Goal: Task Accomplishment & Management: Manage account settings

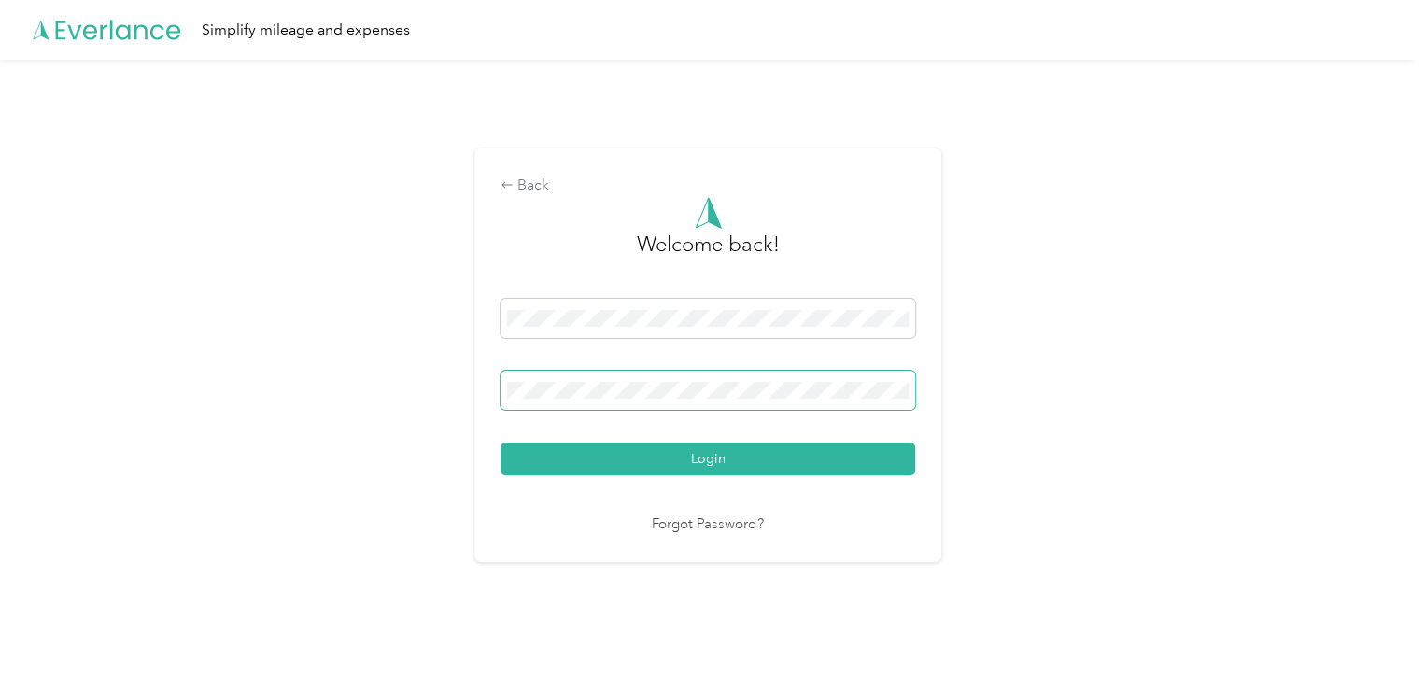
click at [500, 443] on button "Login" at bounding box center [707, 459] width 415 height 33
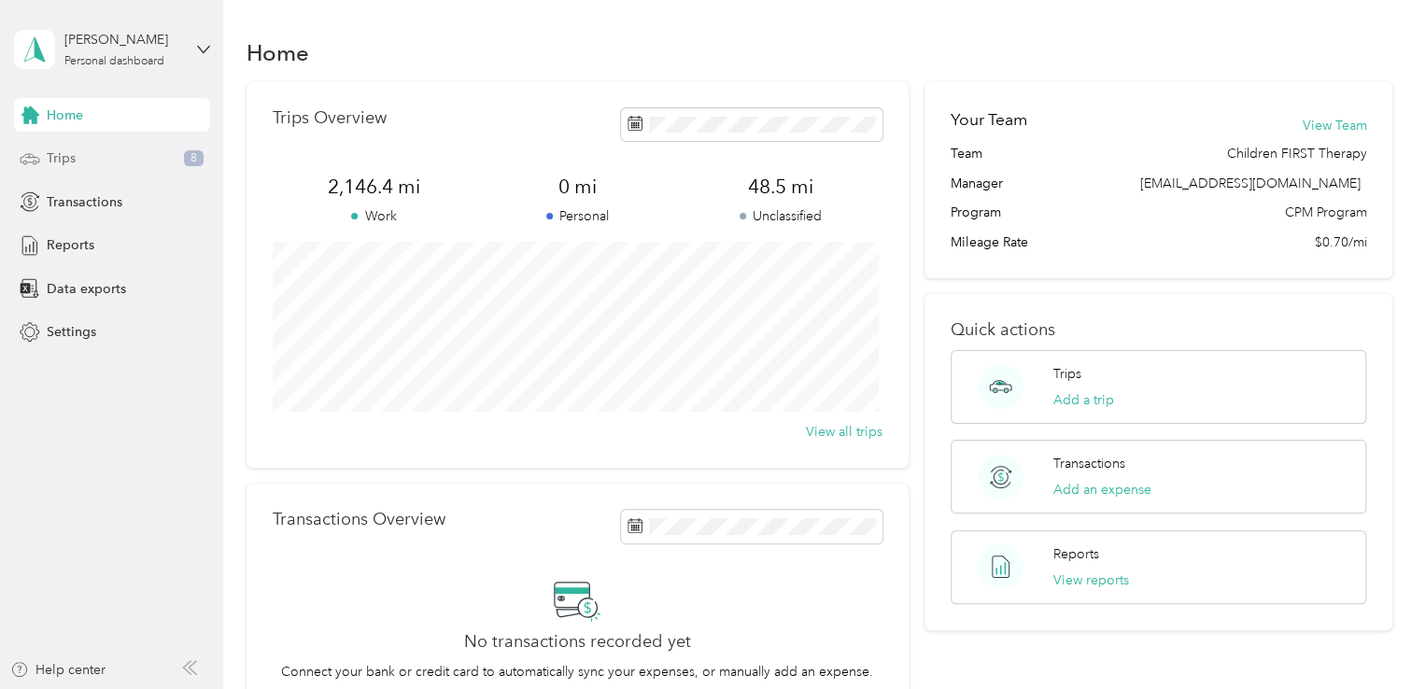
click at [69, 153] on span "Trips" at bounding box center [61, 158] width 29 height 20
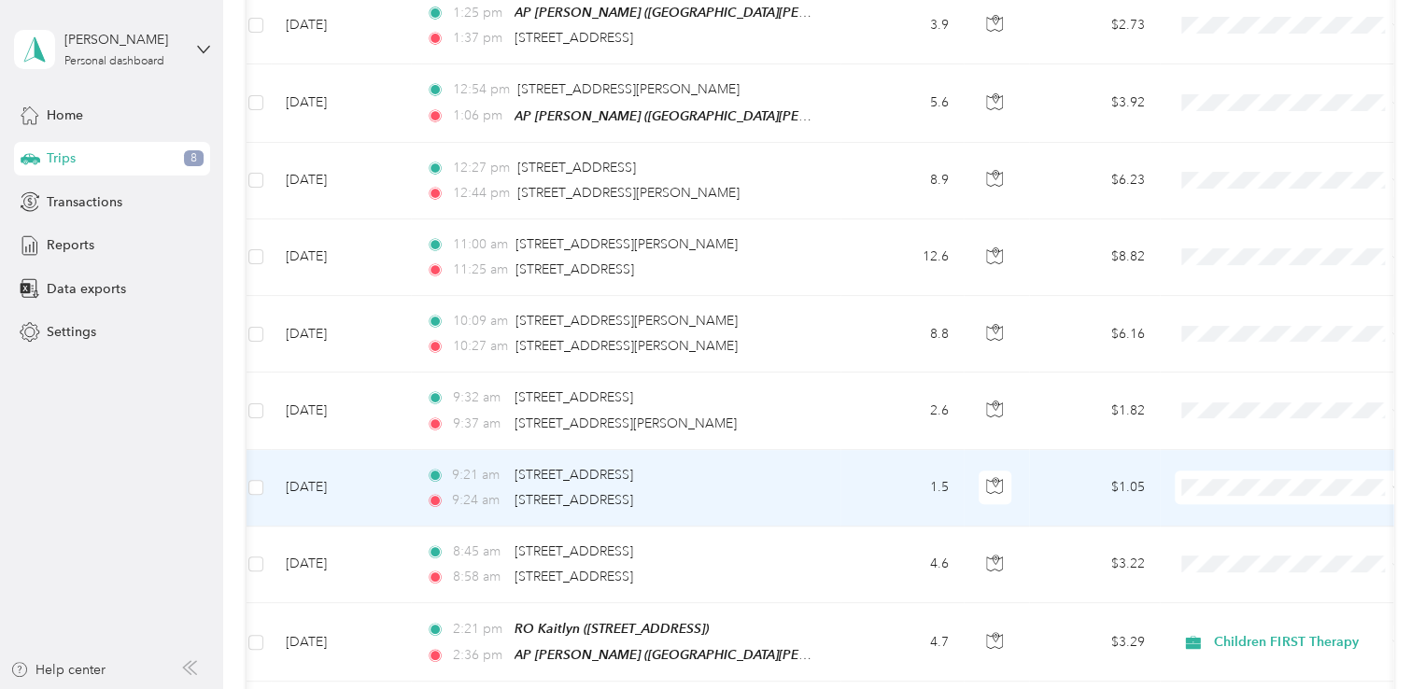
scroll to position [380, 0]
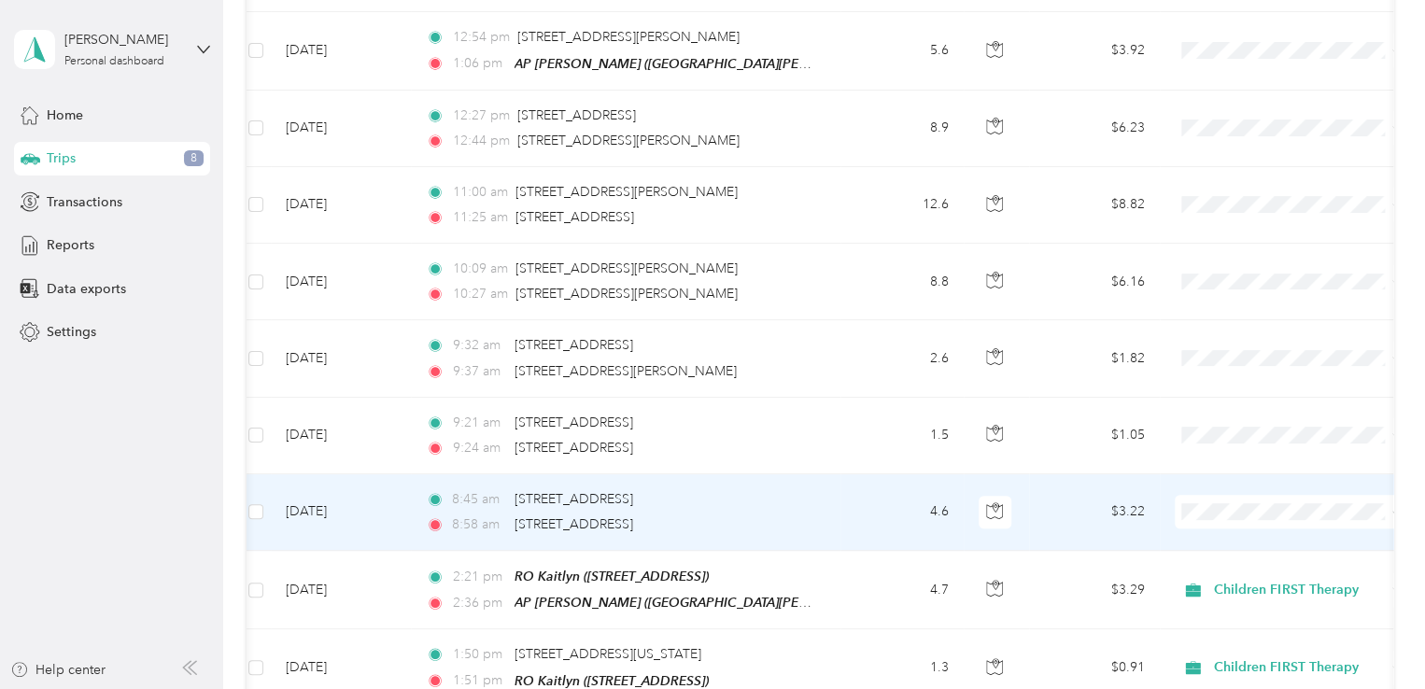
click at [387, 525] on td "[DATE]" at bounding box center [341, 512] width 140 height 77
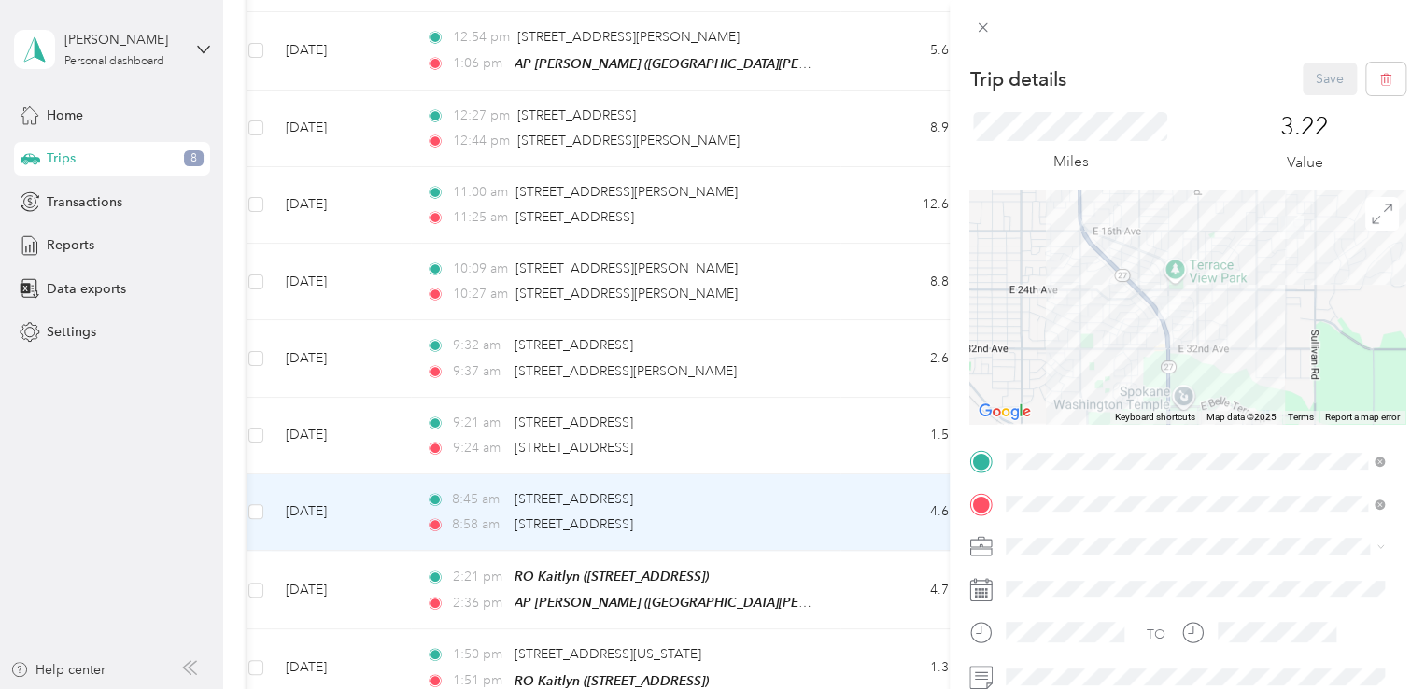
click at [396, 445] on div "Trip details Save This trip cannot be edited because it is either under review,…" at bounding box center [712, 344] width 1425 height 689
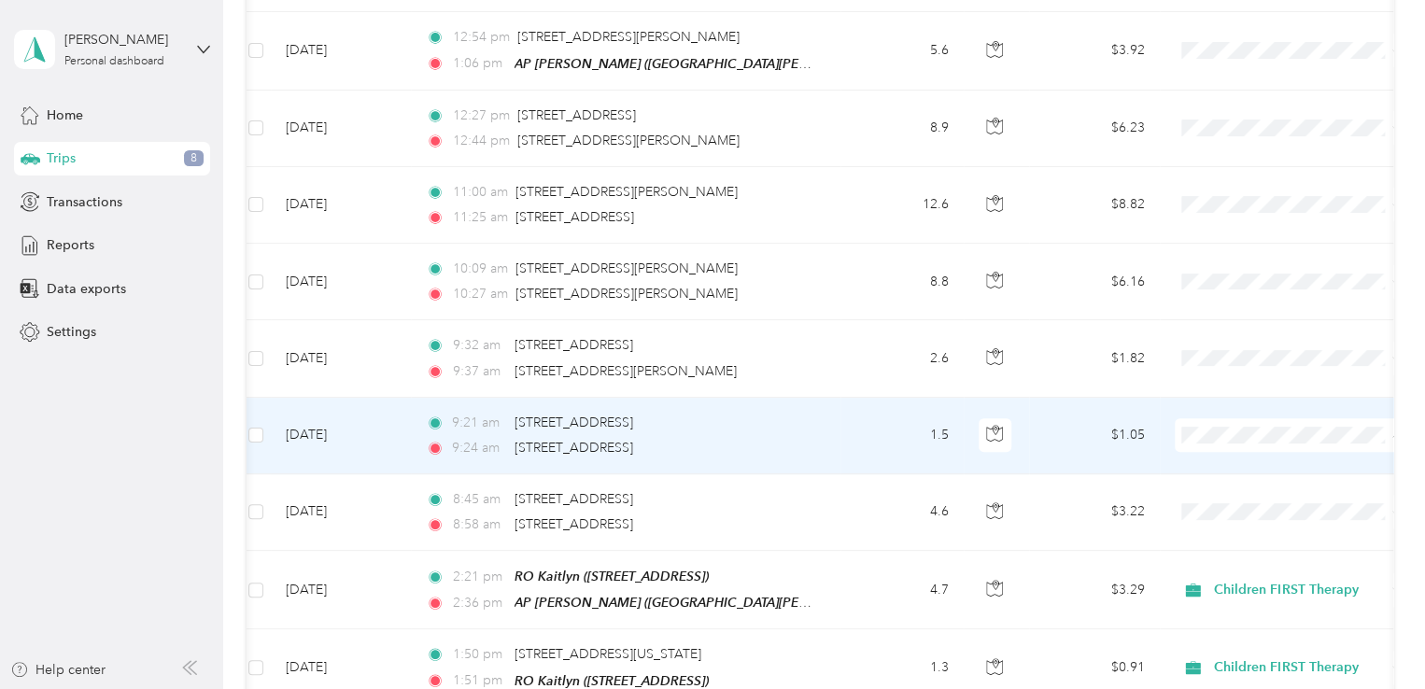
click at [1227, 467] on span "Children FIRST Therapy" at bounding box center [1306, 467] width 173 height 20
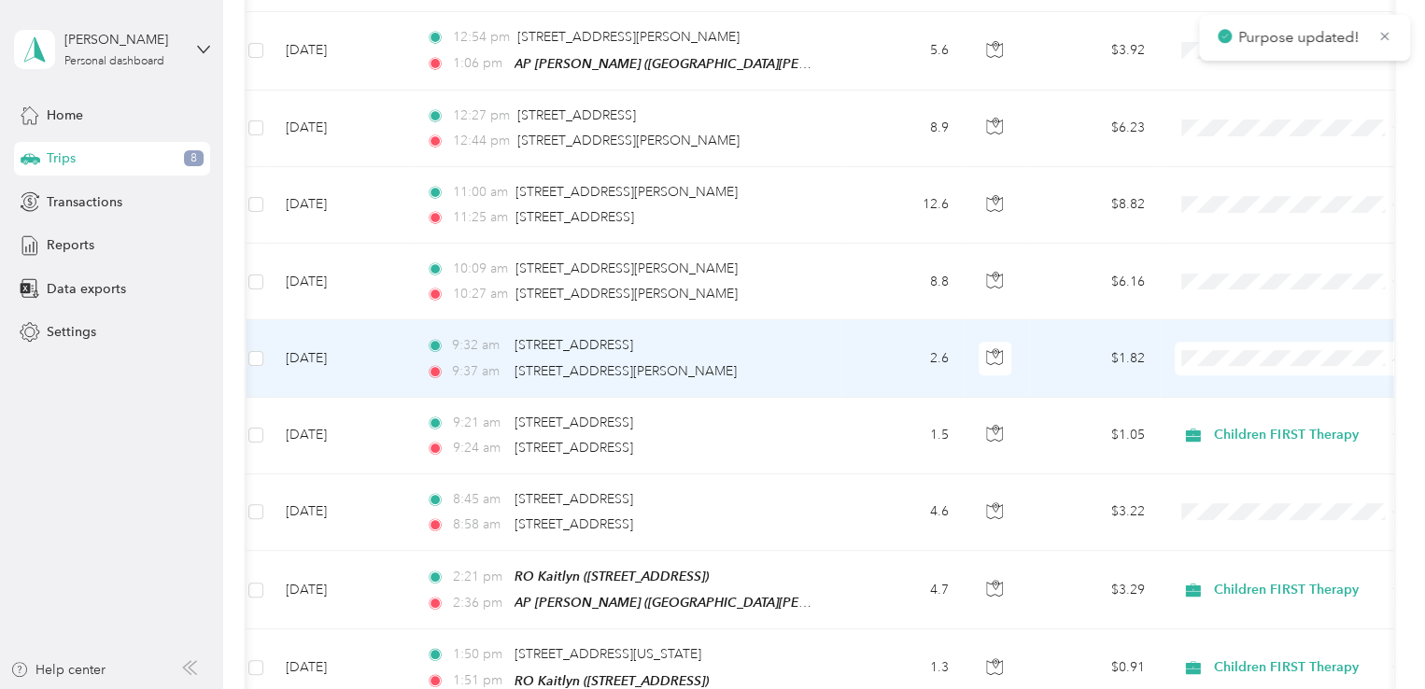
click at [1229, 386] on span "Children FIRST Therapy" at bounding box center [1306, 390] width 173 height 20
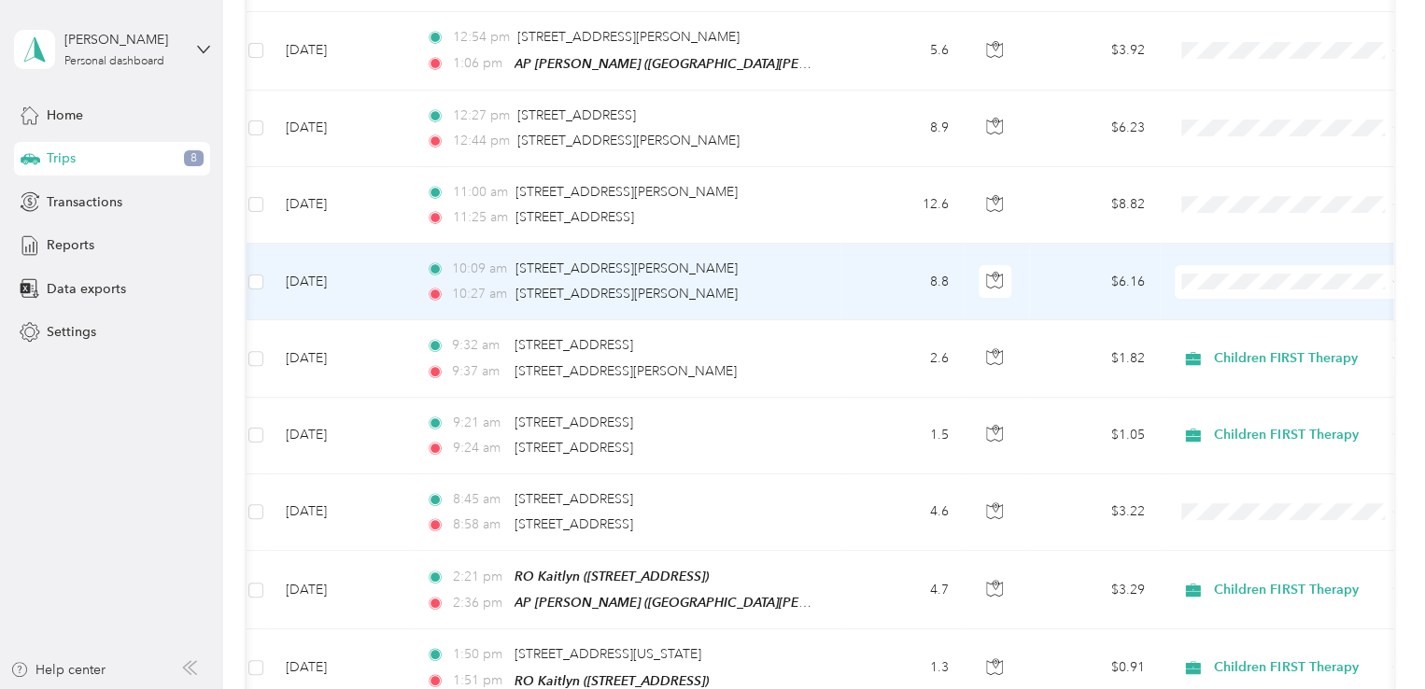
click at [1225, 288] on span at bounding box center [1291, 282] width 232 height 34
click at [1240, 310] on span "Children FIRST Therapy" at bounding box center [1306, 312] width 173 height 20
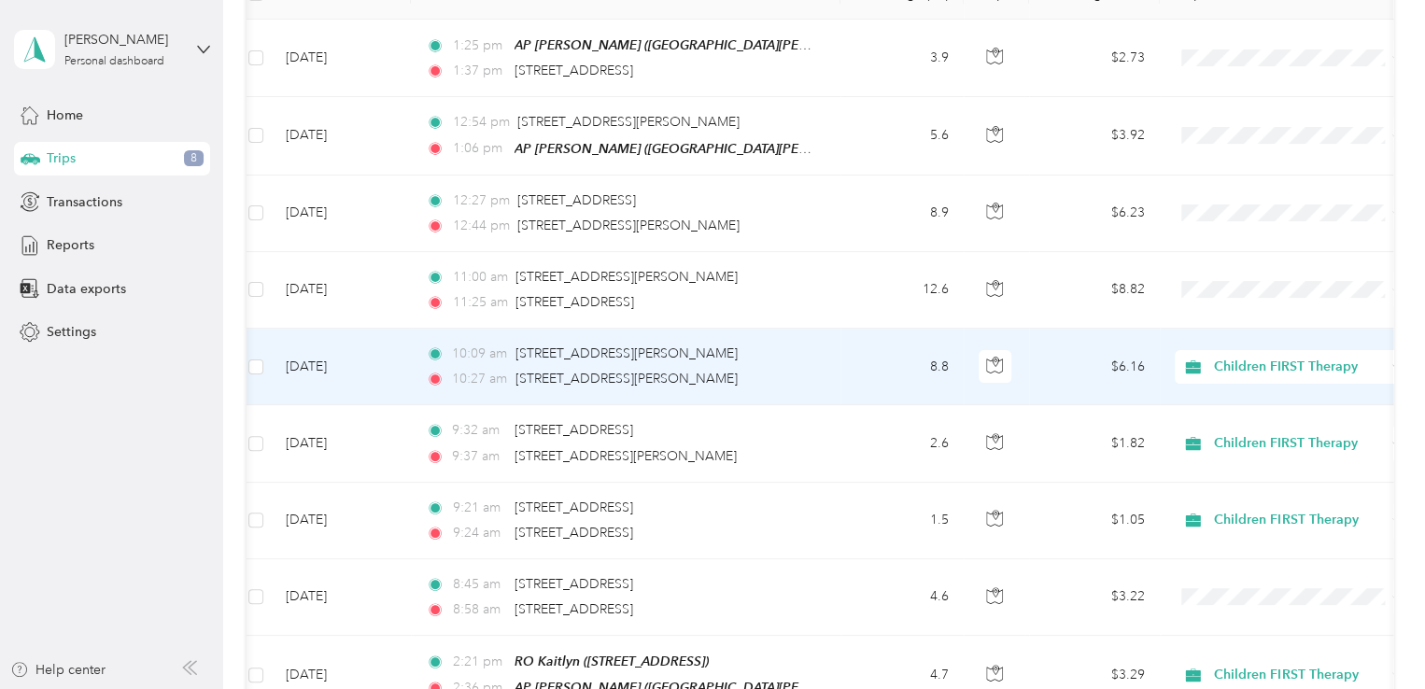
scroll to position [294, 0]
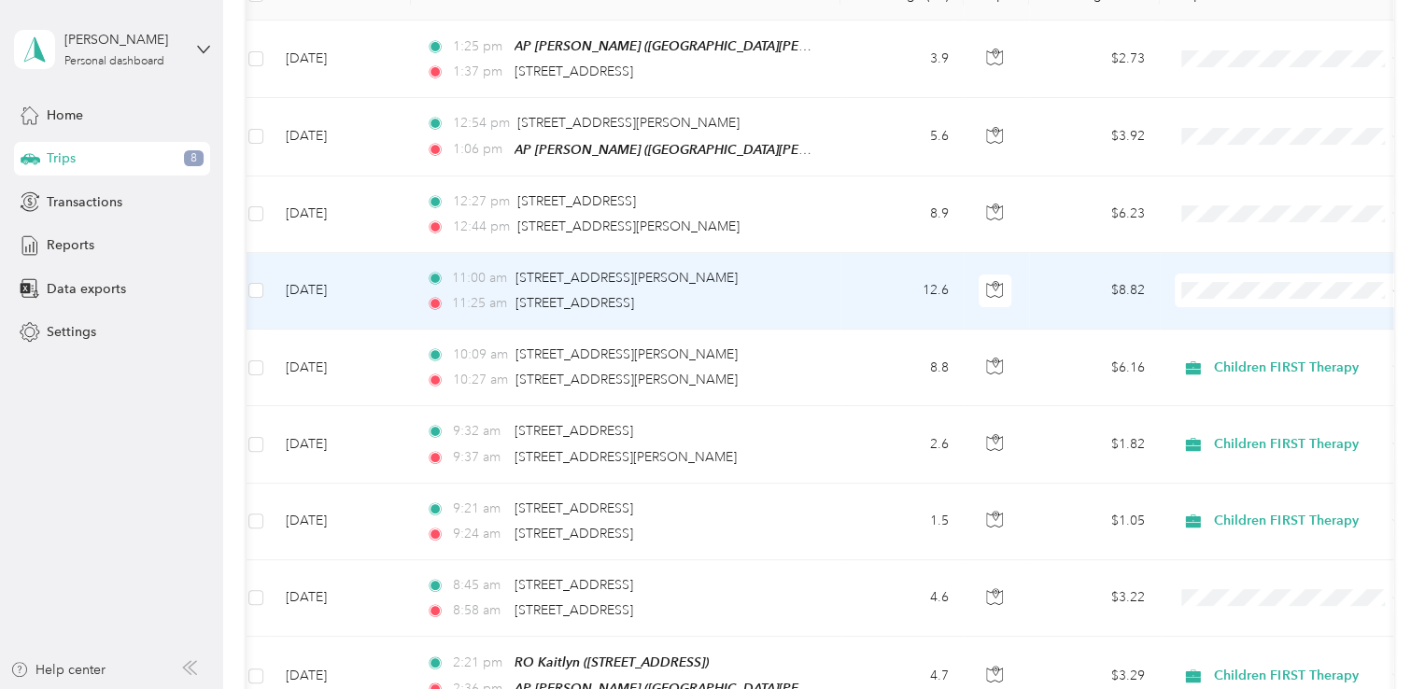
click at [1205, 324] on span "Children FIRST Therapy" at bounding box center [1289, 317] width 205 height 20
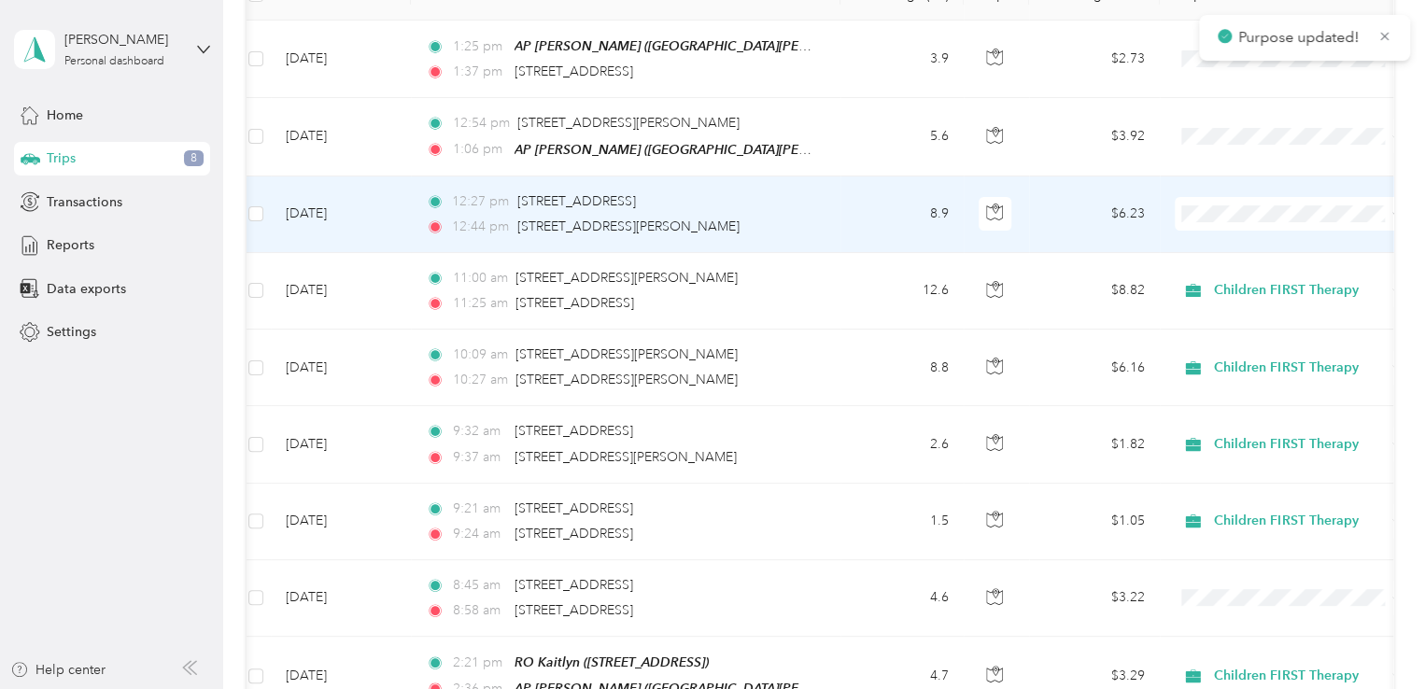
click at [1204, 244] on icon at bounding box center [1198, 242] width 15 height 13
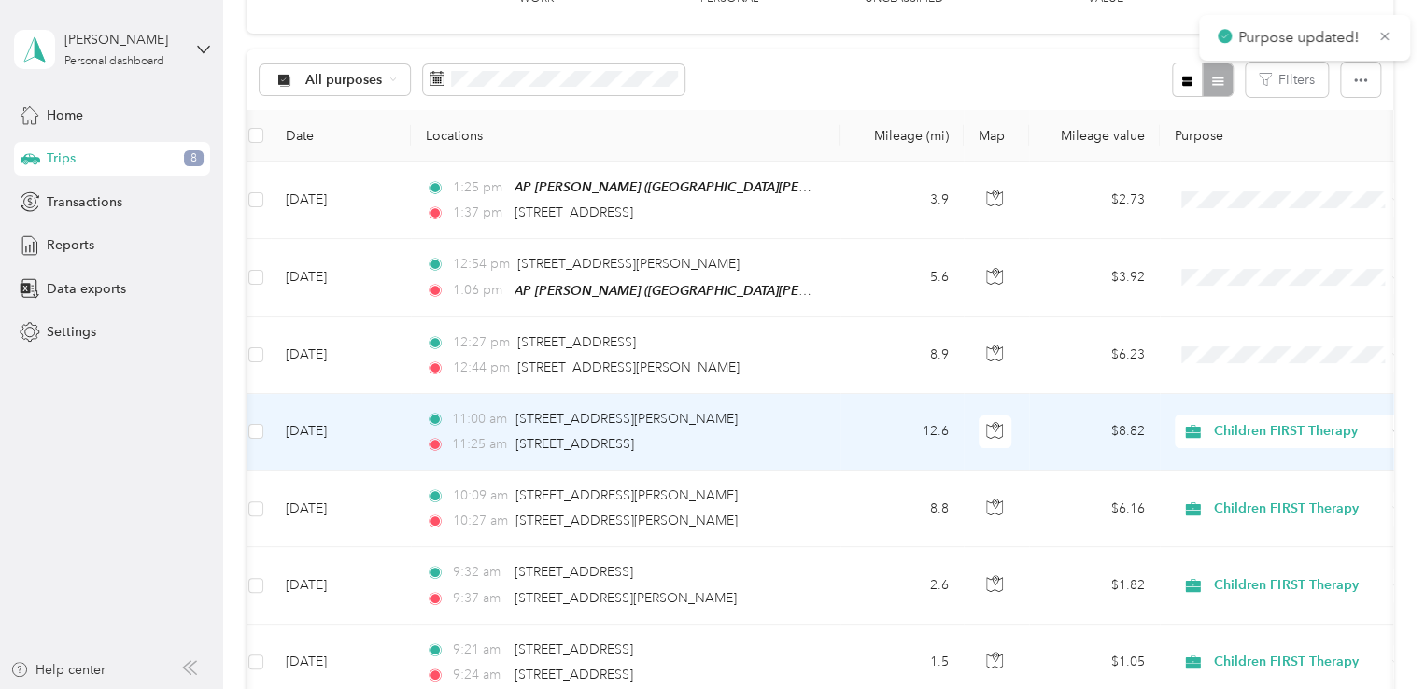
scroll to position [145, 0]
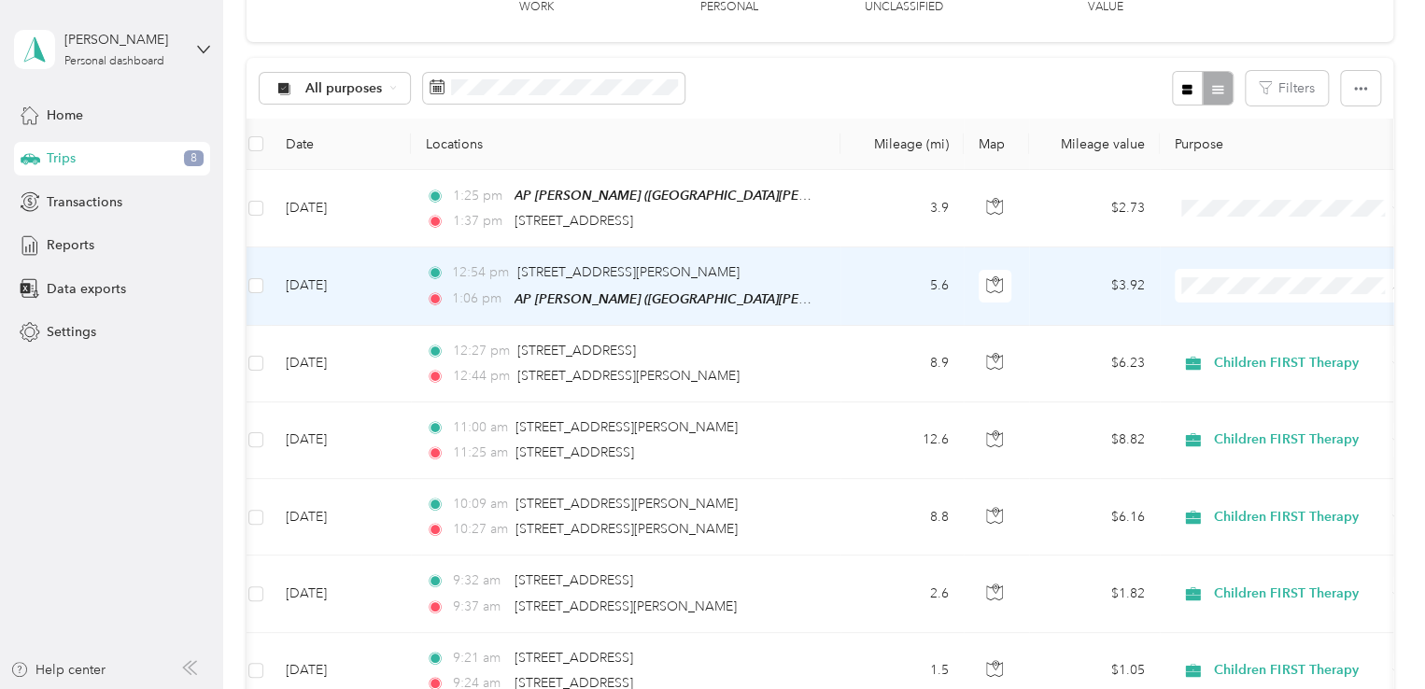
click at [1204, 328] on ol "Children FIRST Therapy Personal" at bounding box center [1290, 334] width 232 height 65
click at [1221, 316] on span "Children FIRST Therapy" at bounding box center [1306, 319] width 173 height 20
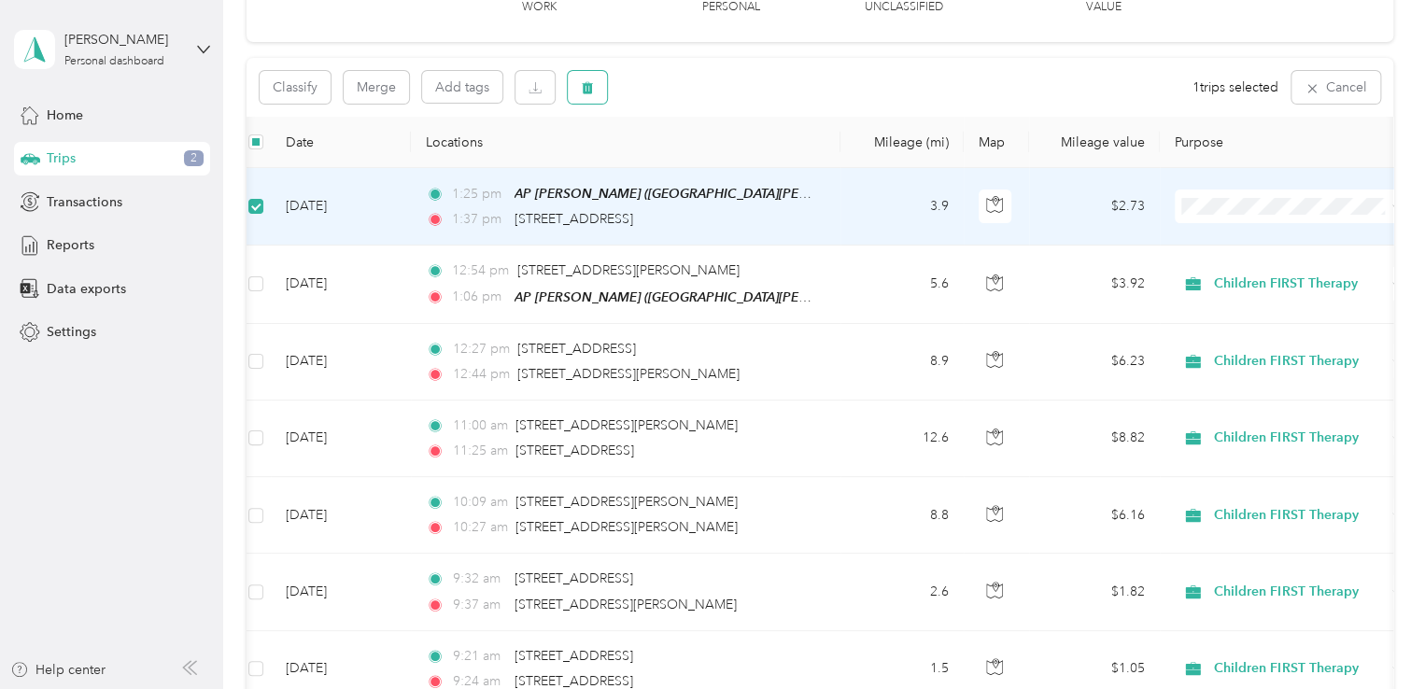
click at [589, 83] on icon "button" at bounding box center [587, 88] width 11 height 12
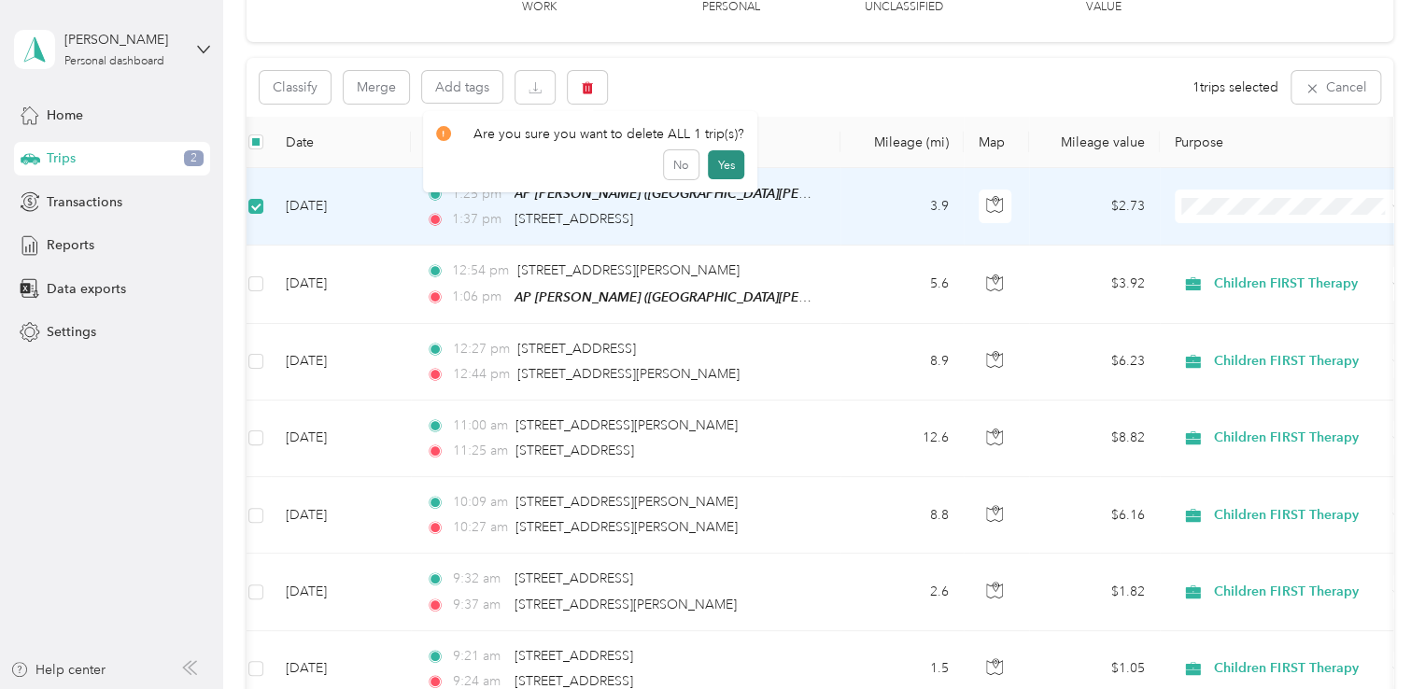
click at [728, 164] on button "Yes" at bounding box center [726, 165] width 36 height 30
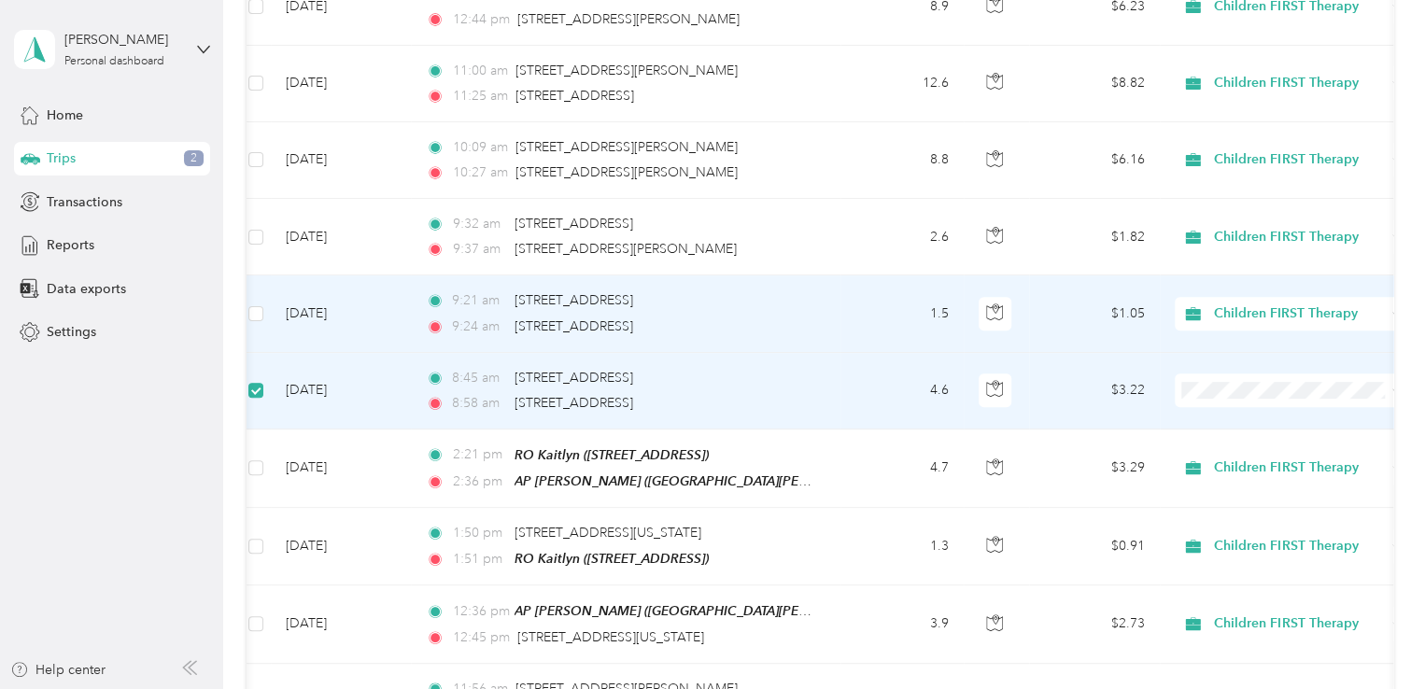
scroll to position [0, 0]
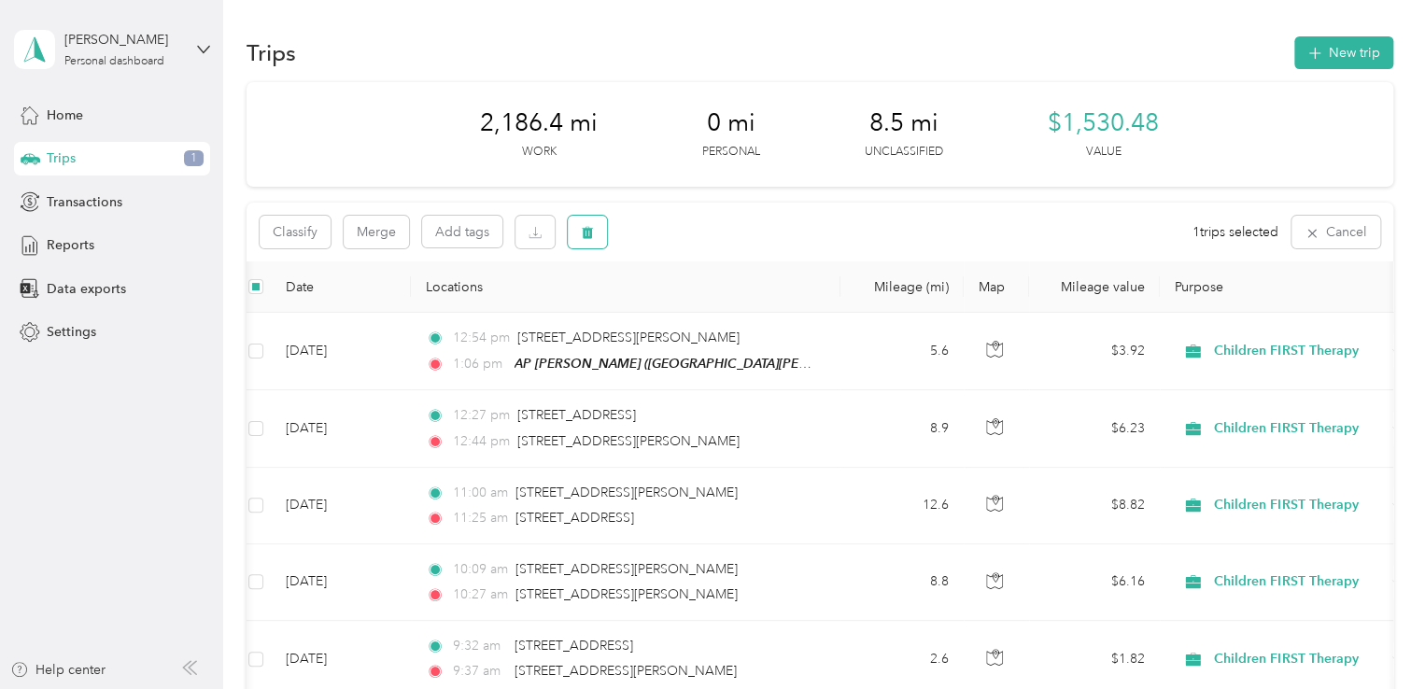
click at [591, 229] on icon "button" at bounding box center [587, 233] width 11 height 12
click at [725, 314] on button "Yes" at bounding box center [726, 310] width 36 height 30
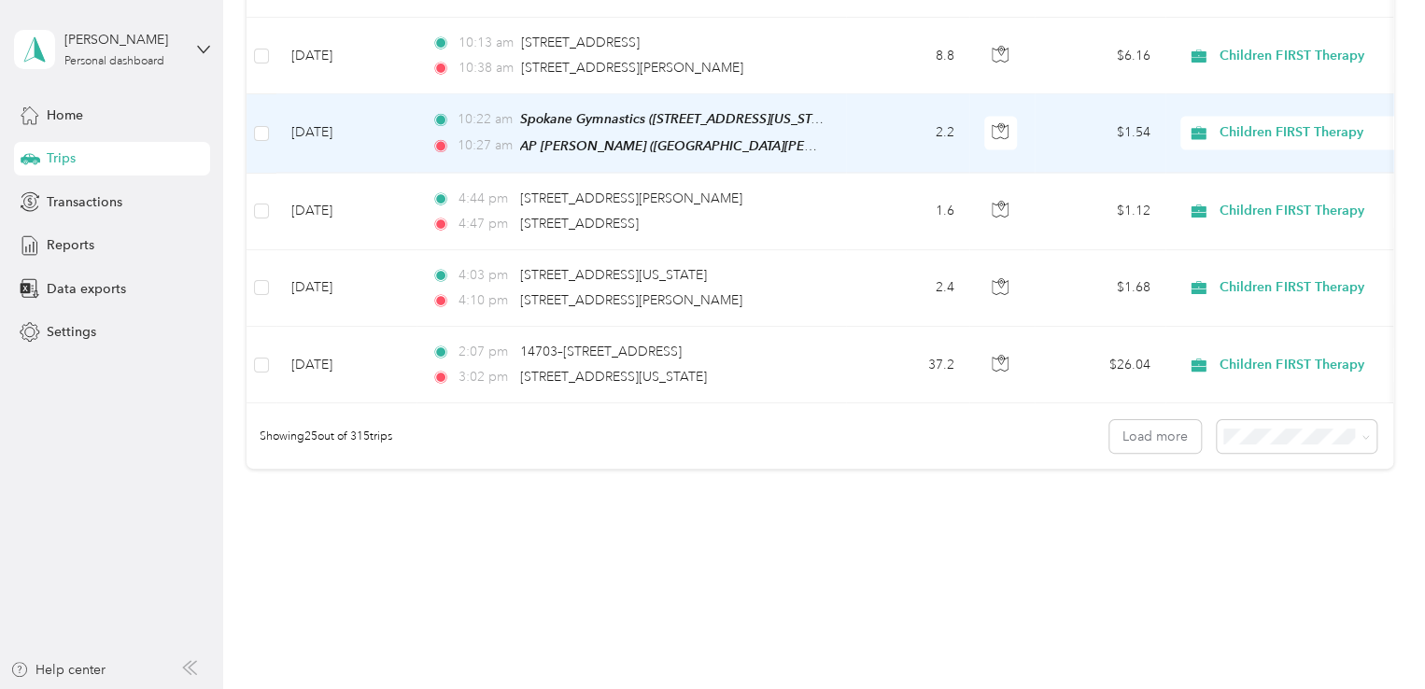
scroll to position [1878, 0]
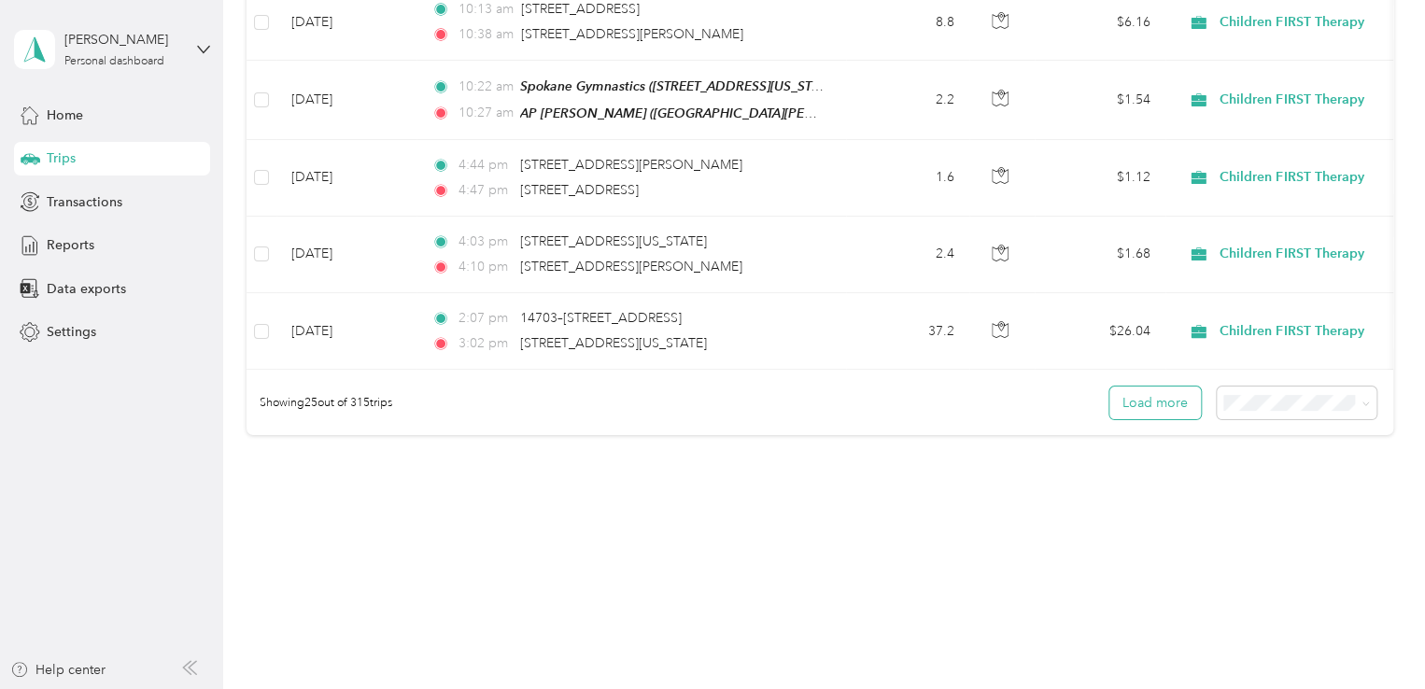
click at [1161, 402] on button "Load more" at bounding box center [1154, 403] width 91 height 33
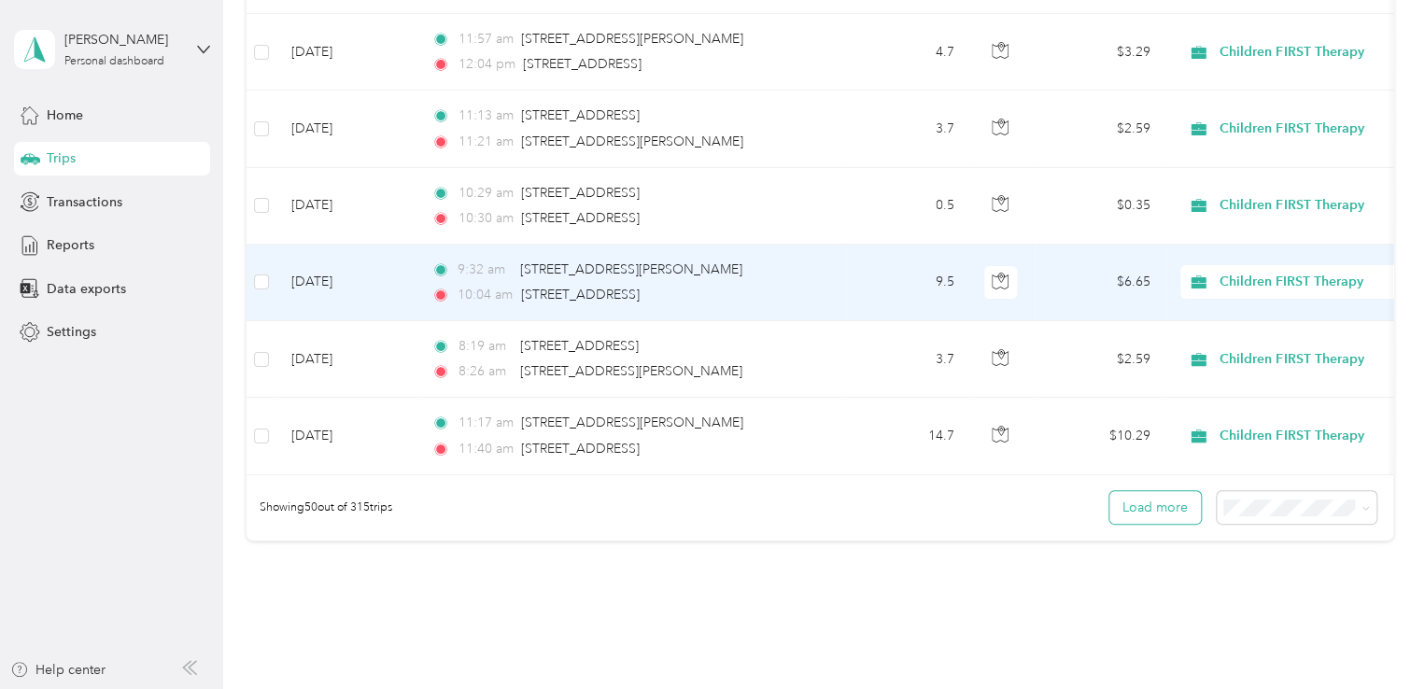
scroll to position [3714, 0]
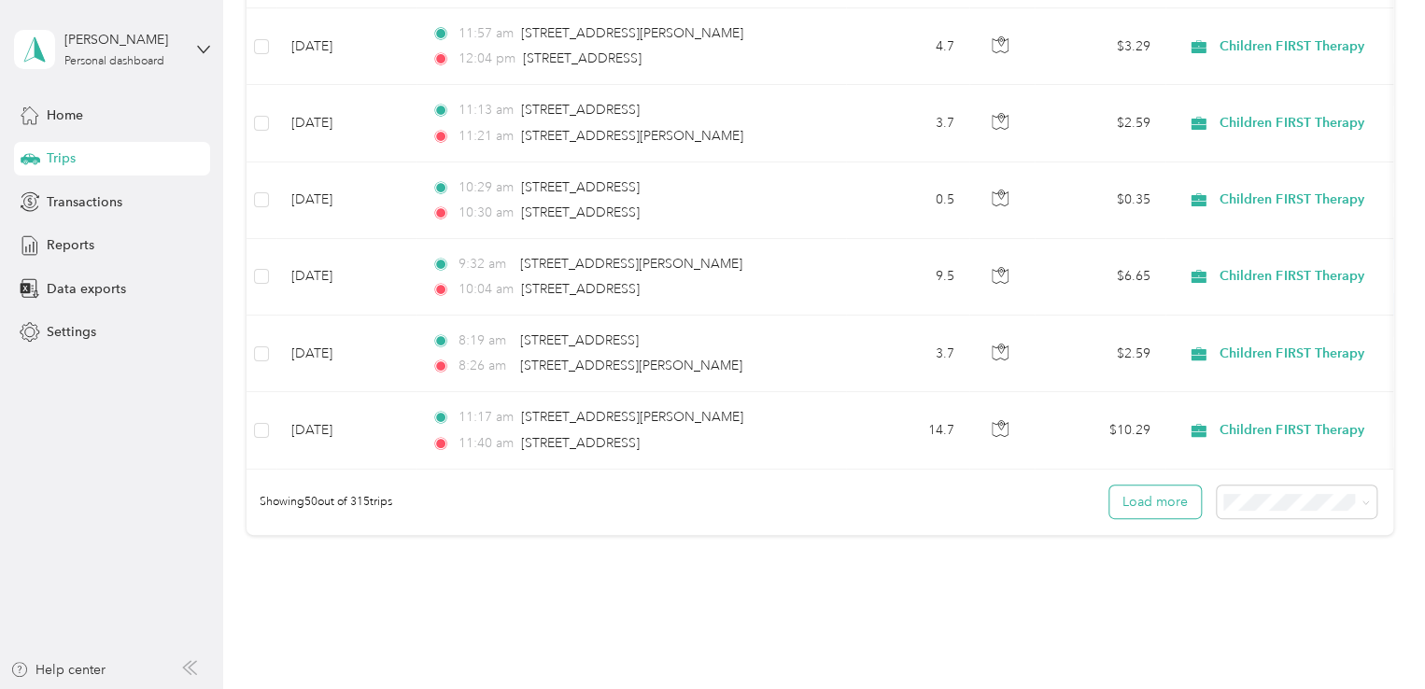
click at [1161, 485] on button "Load more" at bounding box center [1154, 501] width 91 height 33
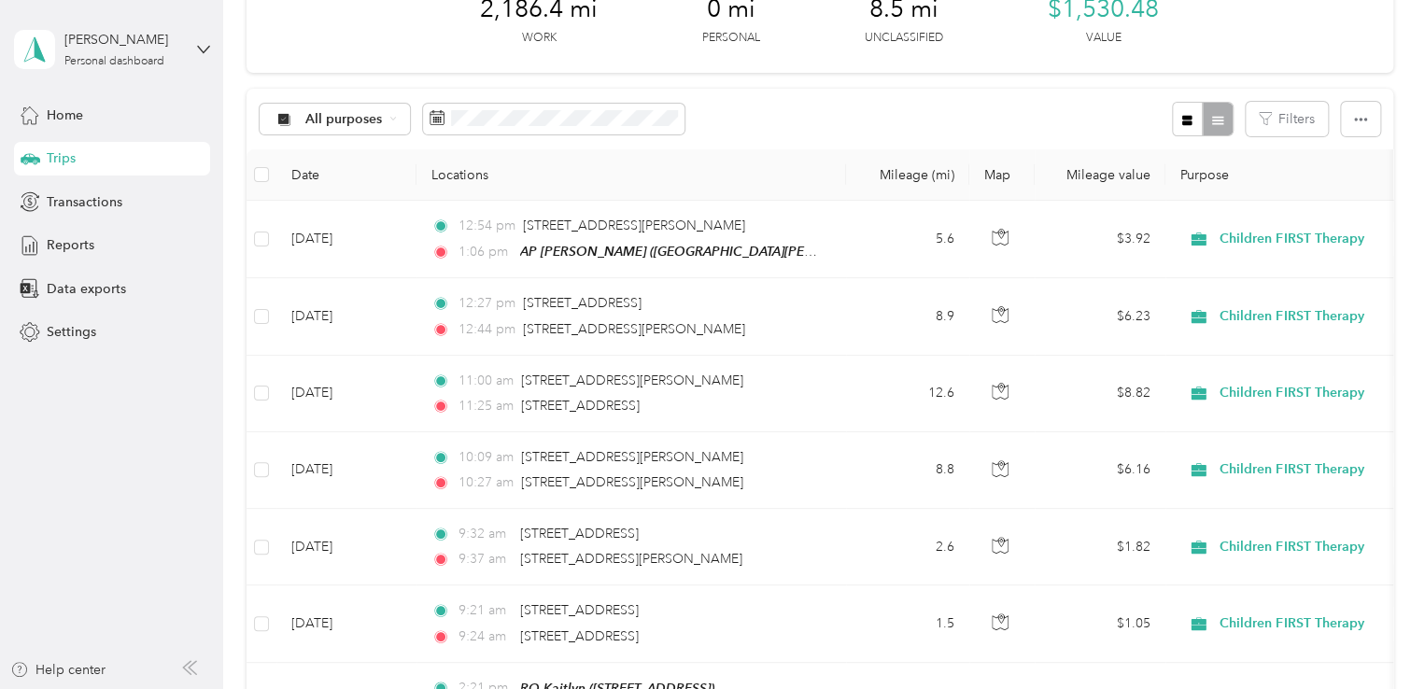
scroll to position [0, 0]
